Goal: Task Accomplishment & Management: Use online tool/utility

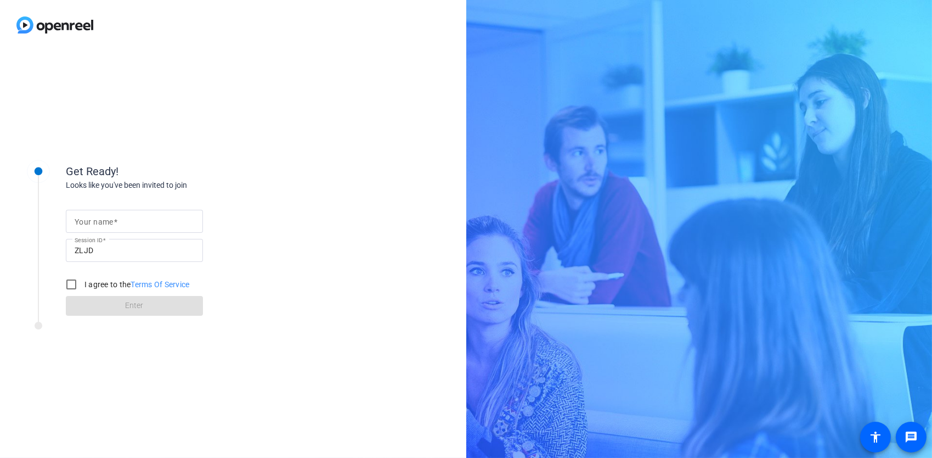
click at [134, 223] on input "Your name" at bounding box center [135, 220] width 120 height 13
type input "[PERSON_NAME]"
click at [68, 287] on input "I agree to the Terms Of Service" at bounding box center [71, 284] width 22 height 22
checkbox input "true"
click at [73, 298] on span at bounding box center [134, 305] width 137 height 26
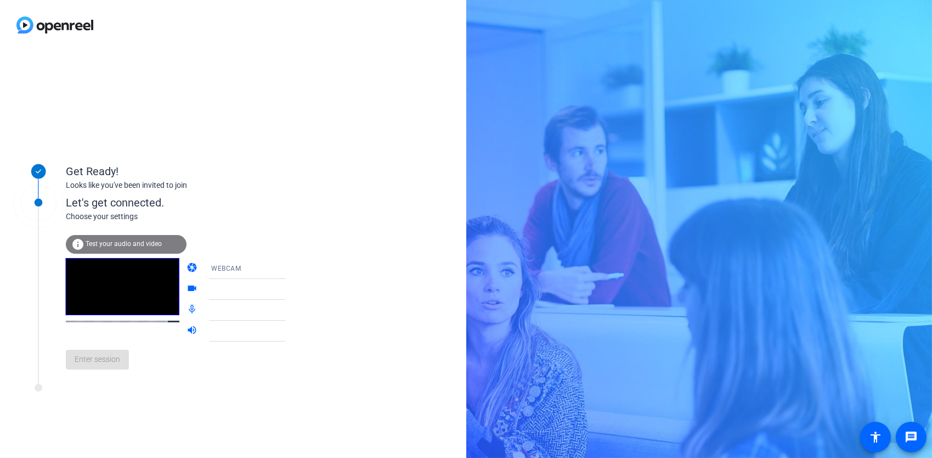
click at [264, 269] on div "WEBCAM" at bounding box center [252, 268] width 82 height 14
click at [265, 269] on div at bounding box center [466, 229] width 932 height 458
click at [108, 370] on div "Enter session" at bounding box center [187, 359] width 242 height 36
click at [106, 248] on div "info Test your audio and video" at bounding box center [126, 244] width 121 height 19
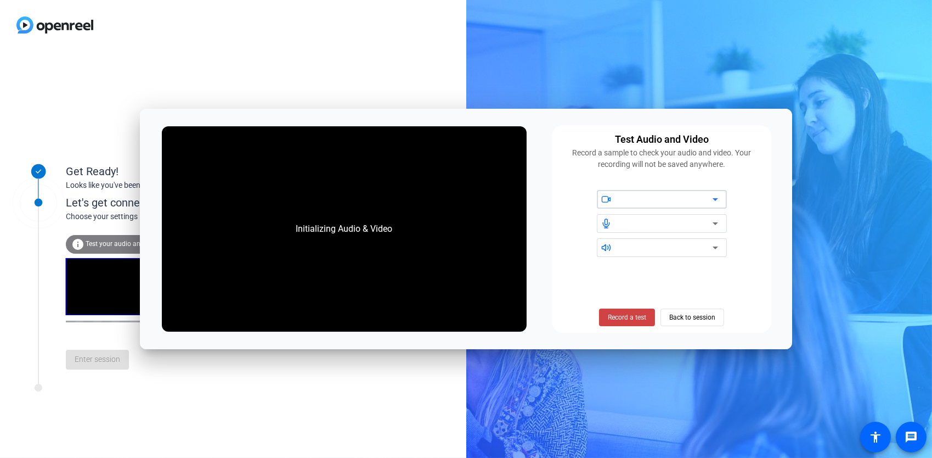
click at [618, 197] on div at bounding box center [608, 199] width 22 height 10
click at [628, 317] on span "Record a test" at bounding box center [627, 317] width 38 height 10
click at [627, 317] on span "Stop Testing (6s)" at bounding box center [627, 317] width 50 height 10
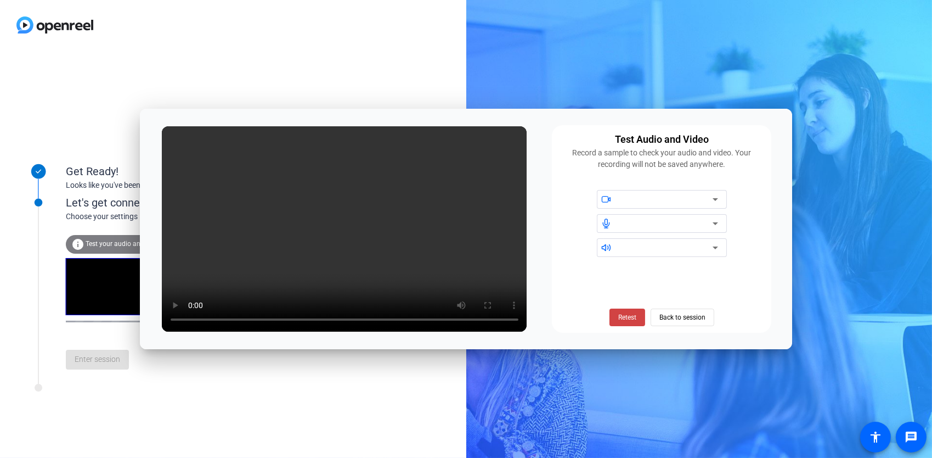
click at [707, 225] on div at bounding box center [665, 223] width 93 height 13
click at [718, 197] on icon at bounding box center [715, 199] width 13 height 13
click at [684, 207] on div at bounding box center [668, 199] width 99 height 19
click at [637, 315] on span at bounding box center [627, 317] width 36 height 26
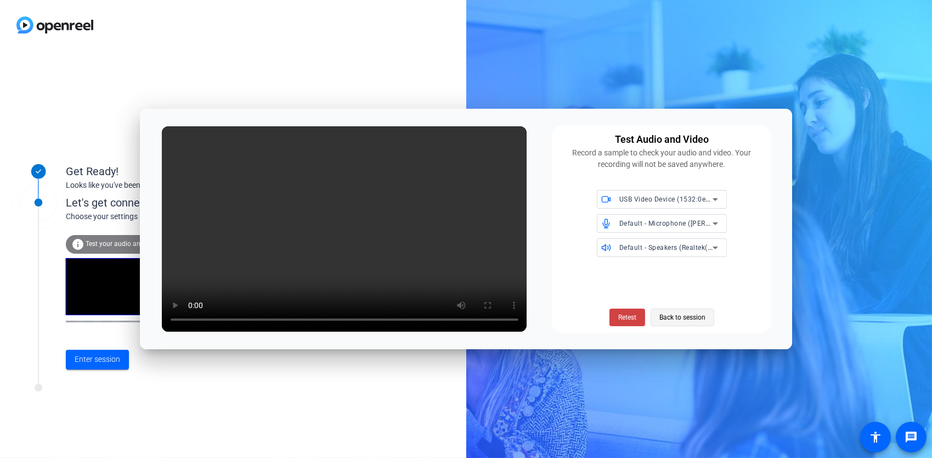
click at [667, 317] on span "Back to session" at bounding box center [682, 317] width 46 height 21
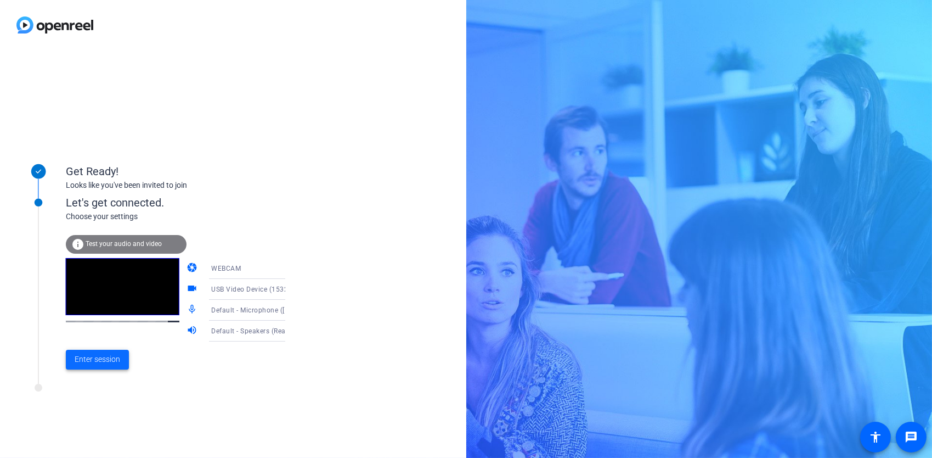
click at [104, 359] on span "Enter session" at bounding box center [98, 359] width 46 height 12
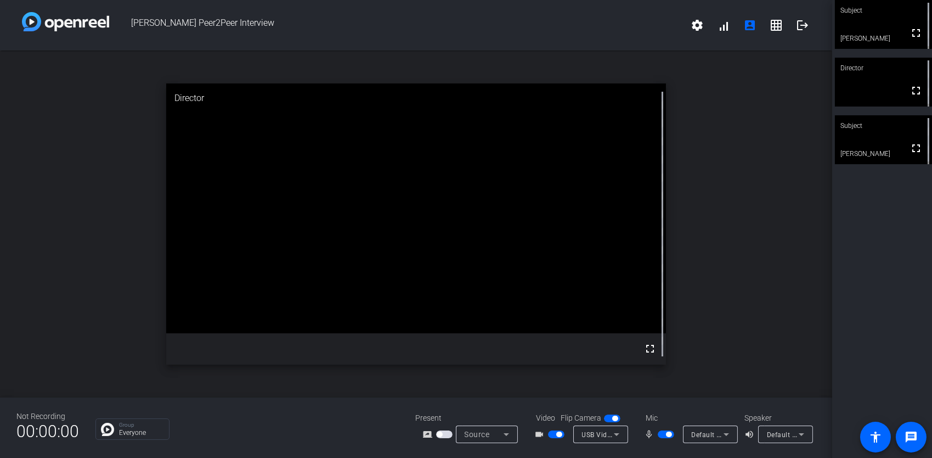
click at [618, 433] on icon at bounding box center [616, 434] width 5 height 3
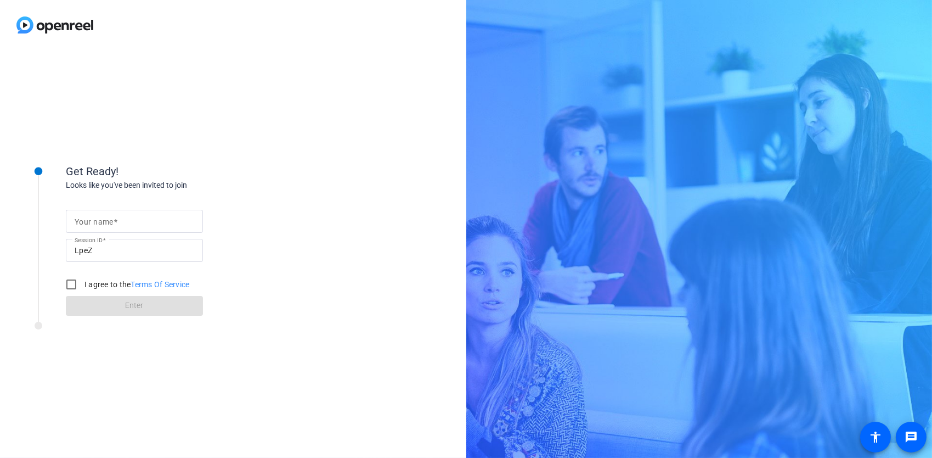
click at [157, 222] on input "Your name" at bounding box center [135, 220] width 120 height 13
type input "[PERSON_NAME]"
click at [75, 286] on input "I agree to the Terms Of Service" at bounding box center [71, 284] width 22 height 22
checkbox input "true"
click at [85, 301] on span at bounding box center [134, 305] width 137 height 26
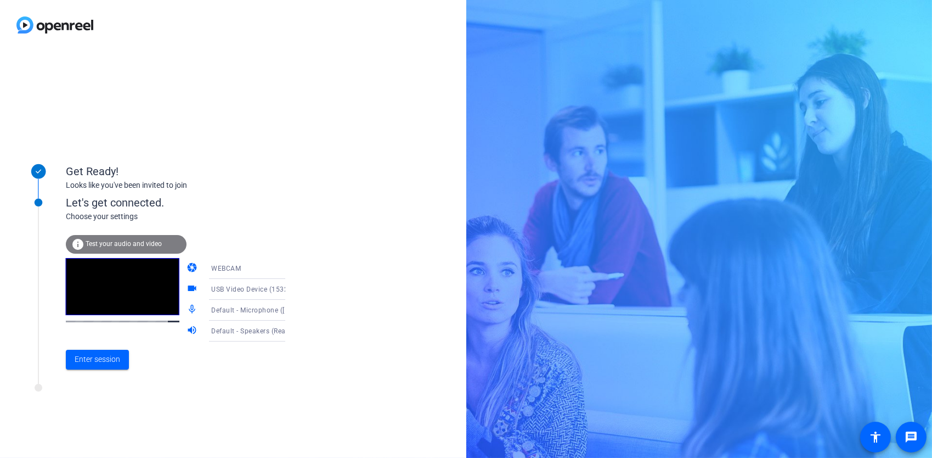
click at [136, 242] on span "Test your audio and video" at bounding box center [124, 244] width 76 height 8
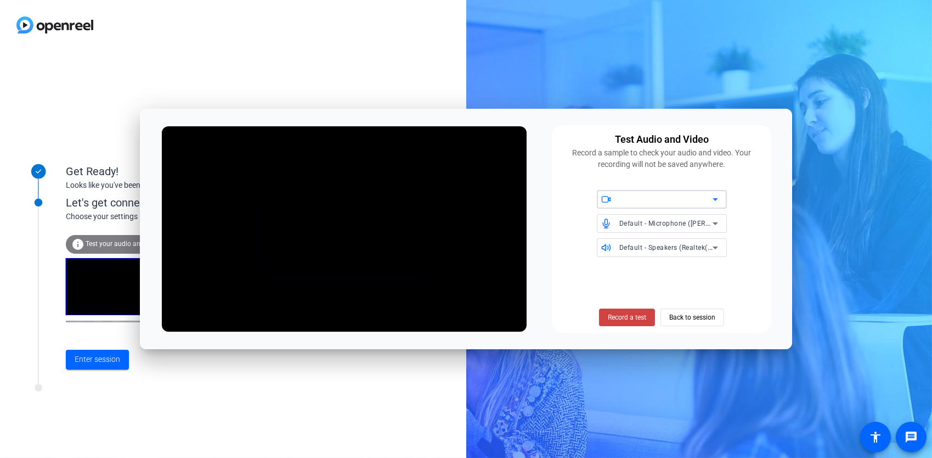
click at [641, 199] on div at bounding box center [665, 199] width 93 height 13
click at [646, 220] on span "USB Video Device (1532:0e03)" at bounding box center [653, 221] width 95 height 13
click at [632, 319] on span "Record a test" at bounding box center [627, 317] width 38 height 10
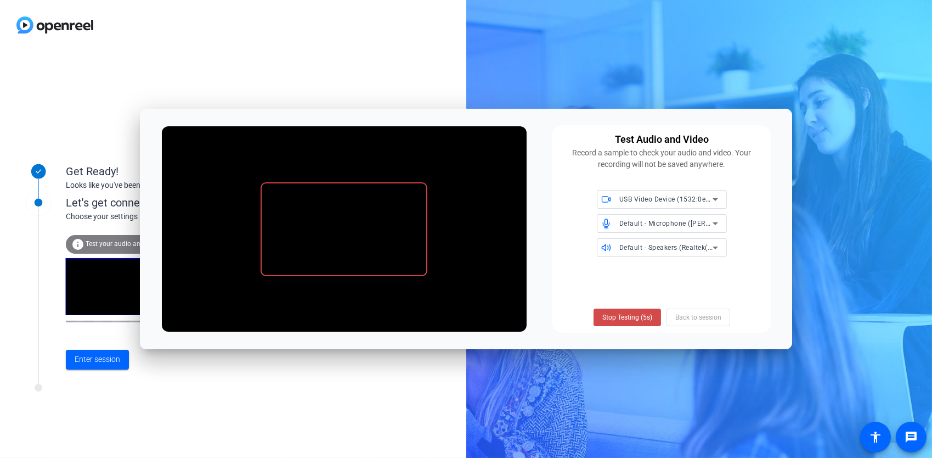
click at [634, 316] on span "Stop Testing (5s)" at bounding box center [627, 317] width 50 height 10
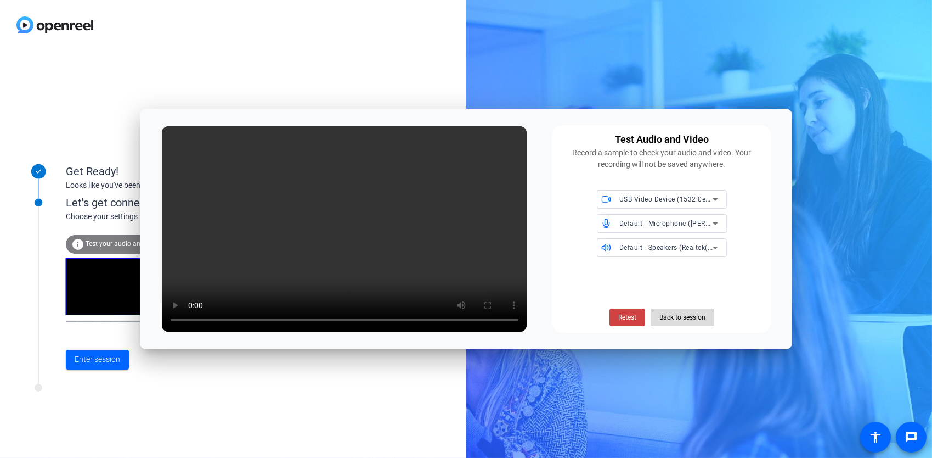
click at [652, 315] on span at bounding box center [682, 317] width 63 height 26
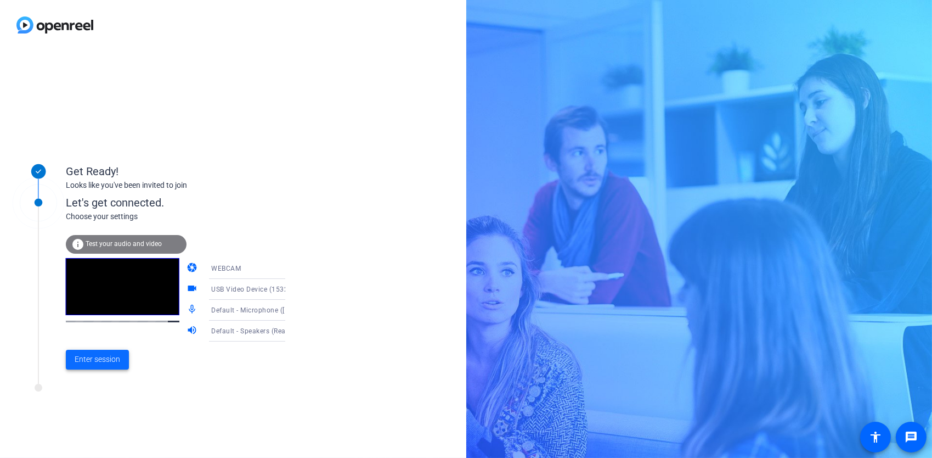
click at [102, 355] on span "Enter session" at bounding box center [98, 359] width 46 height 12
